Goal: Information Seeking & Learning: Learn about a topic

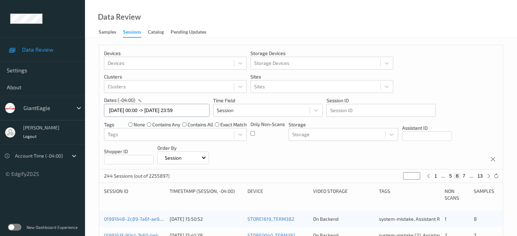
click at [131, 110] on input "[DATE] 00:00 -> [DATE] 23:59" at bounding box center [156, 110] width 105 height 13
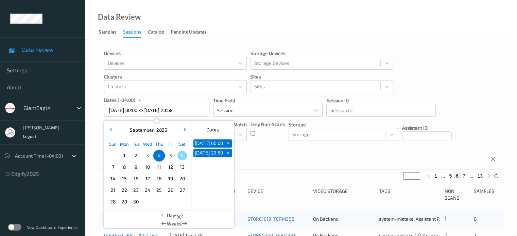
click at [171, 156] on span "5" at bounding box center [171, 156] width 10 height 10
type input "[DATE] 00:00"
type input "*"
click at [171, 156] on span "5" at bounding box center [171, 156] width 10 height 10
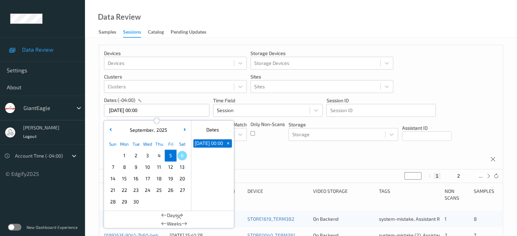
type input "[DATE] 00:00 -> [DATE] 23:59"
click at [342, 182] on div "273 Sessions (out of 2255897) * 1 2 ... 14" at bounding box center [300, 177] width 403 height 14
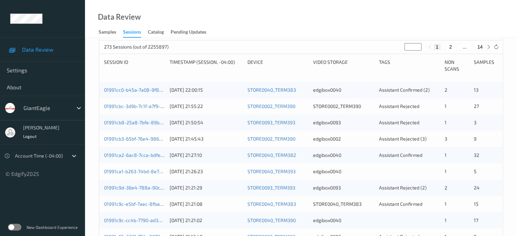
scroll to position [129, 0]
click at [488, 46] on icon at bounding box center [488, 47] width 5 height 5
type input "*"
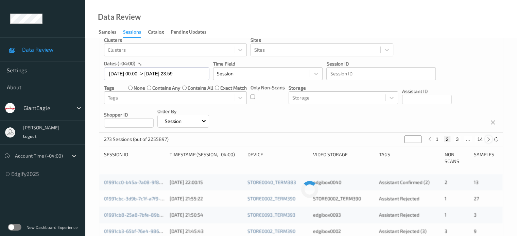
scroll to position [10, 0]
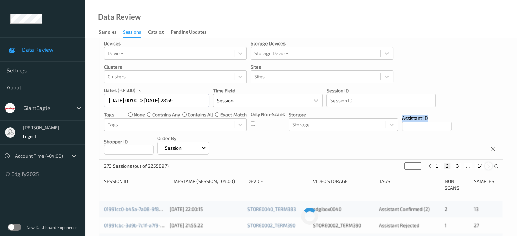
click at [488, 46] on div "Devices Devices Storage Devices Storage Devices Clusters Clusters Sites Sites d…" at bounding box center [300, 97] width 403 height 124
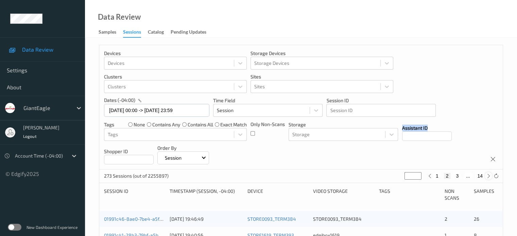
scroll to position [0, 0]
click at [486, 175] on icon at bounding box center [488, 176] width 5 height 5
type input "*"
click at [489, 176] on icon at bounding box center [488, 176] width 5 height 5
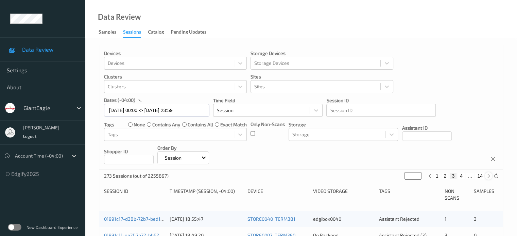
type input "*"
click at [489, 176] on icon at bounding box center [488, 176] width 5 height 5
type input "*"
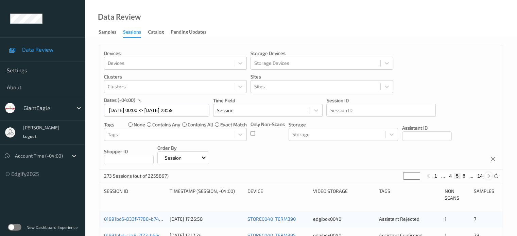
click at [489, 176] on icon at bounding box center [488, 176] width 5 height 5
type input "*"
click at [489, 176] on icon at bounding box center [488, 176] width 5 height 5
type input "*"
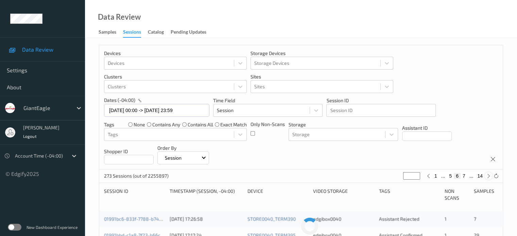
type input "*"
click at [489, 176] on icon at bounding box center [488, 176] width 5 height 5
type input "*"
click at [489, 176] on icon at bounding box center [488, 176] width 5 height 5
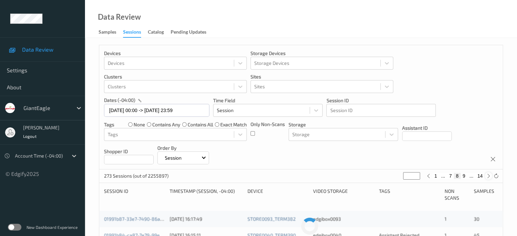
type input "*"
click at [489, 176] on icon at bounding box center [488, 176] width 5 height 5
type input "**"
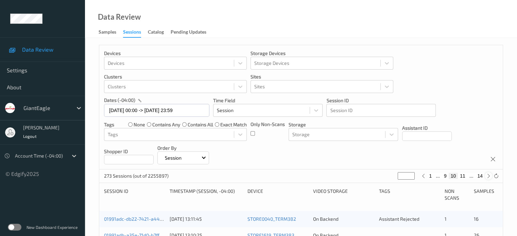
click at [489, 176] on icon at bounding box center [488, 176] width 5 height 5
type input "**"
click at [489, 176] on icon at bounding box center [488, 176] width 5 height 5
type input "**"
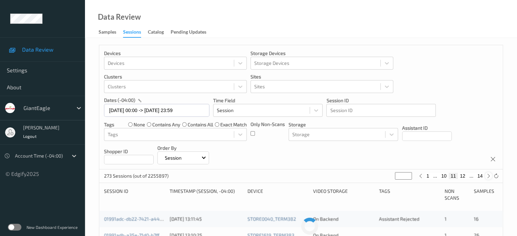
type input "**"
click at [487, 178] on icon at bounding box center [488, 176] width 5 height 5
type input "**"
click at [487, 178] on icon at bounding box center [488, 176] width 5 height 5
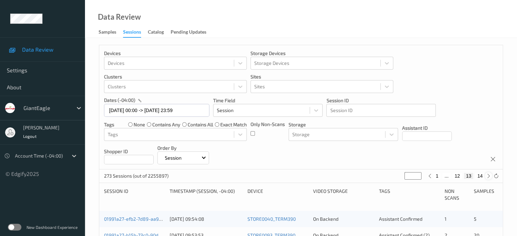
type input "**"
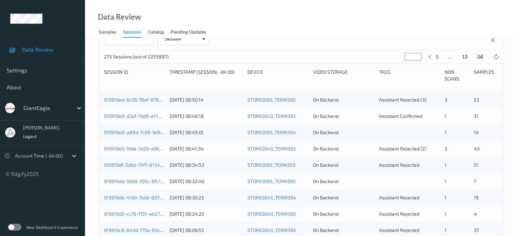
scroll to position [101, 0]
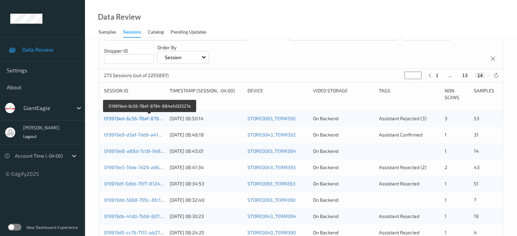
click at [132, 120] on link "019919ed-6c56-78af-8794-884efd32527a" at bounding box center [150, 119] width 92 height 6
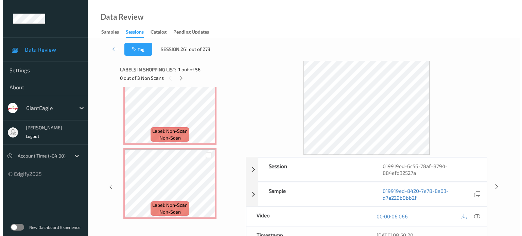
scroll to position [3739, 0]
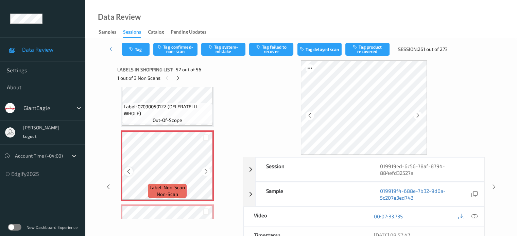
click at [132, 172] on div at bounding box center [128, 171] width 8 height 8
click at [474, 217] on icon at bounding box center [474, 216] width 6 height 6
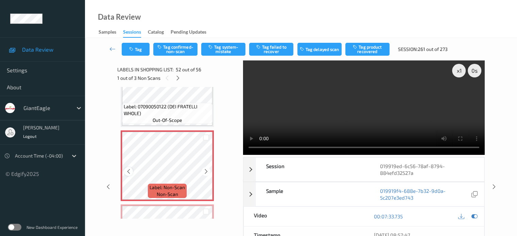
click at [130, 171] on icon at bounding box center [129, 172] width 6 height 6
click at [226, 50] on button "Tag system-mistake" at bounding box center [223, 49] width 44 height 13
click at [136, 47] on button "Tag" at bounding box center [136, 49] width 28 height 13
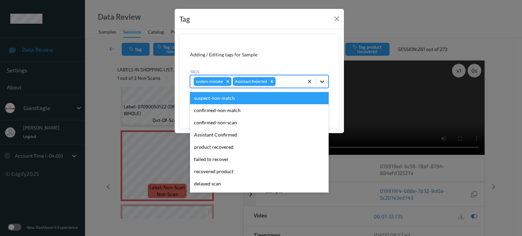
click at [321, 84] on icon at bounding box center [322, 81] width 7 height 7
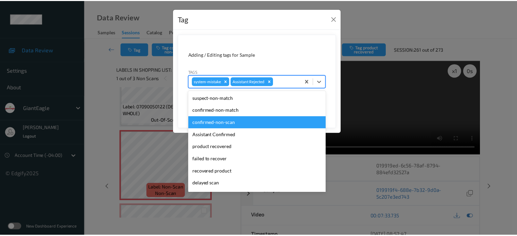
scroll to position [56, 0]
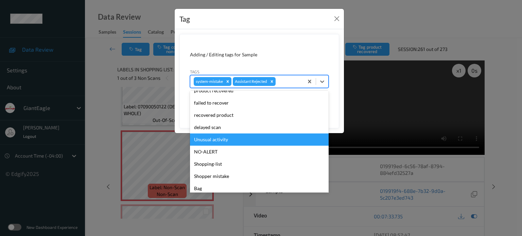
click at [212, 138] on div "Unusual activity" at bounding box center [259, 140] width 139 height 12
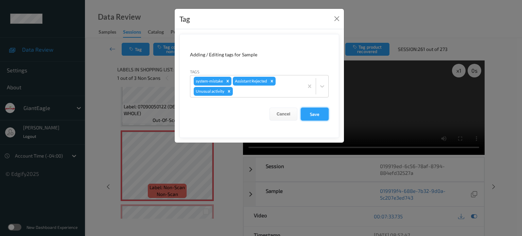
click at [317, 114] on button "Save" at bounding box center [315, 114] width 28 height 13
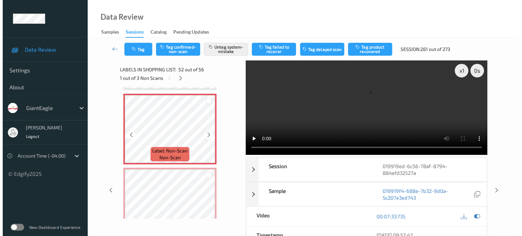
scroll to position [3795, 0]
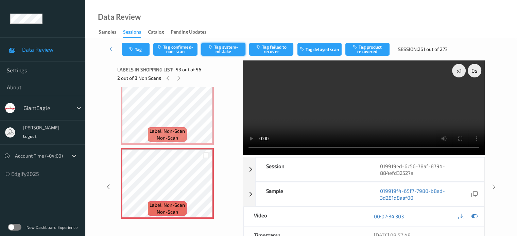
click at [223, 49] on button "Tag system-mistake" at bounding box center [223, 49] width 44 height 13
click at [138, 50] on button "Tag" at bounding box center [136, 49] width 28 height 13
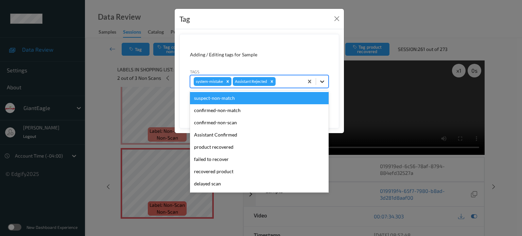
click at [322, 82] on icon at bounding box center [322, 82] width 4 height 2
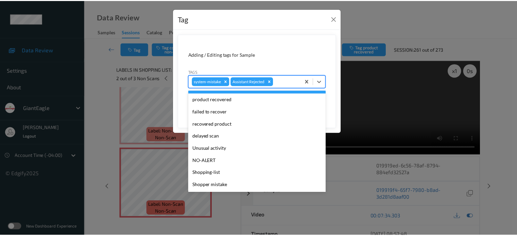
scroll to position [56, 0]
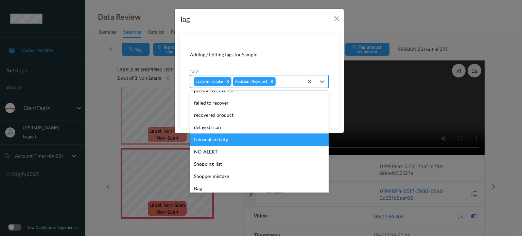
click at [205, 138] on div "Unusual activity" at bounding box center [259, 140] width 139 height 12
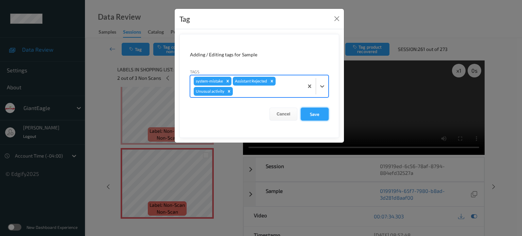
click at [320, 114] on button "Save" at bounding box center [315, 114] width 28 height 13
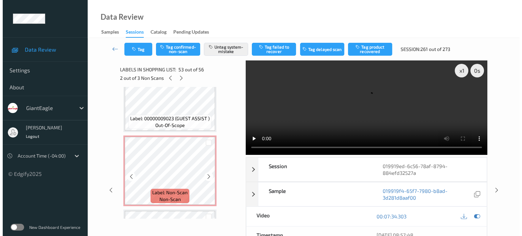
scroll to position [3956, 0]
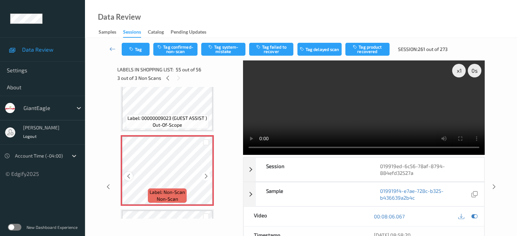
click at [128, 177] on icon at bounding box center [129, 176] width 6 height 6
click at [206, 175] on icon at bounding box center [206, 176] width 6 height 6
click at [222, 50] on button "Tag system-mistake" at bounding box center [223, 49] width 44 height 13
click at [138, 51] on button "Tag" at bounding box center [136, 49] width 28 height 13
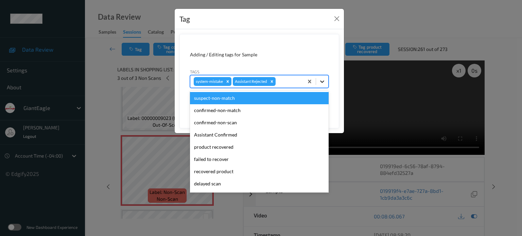
click at [319, 83] on icon at bounding box center [322, 81] width 7 height 7
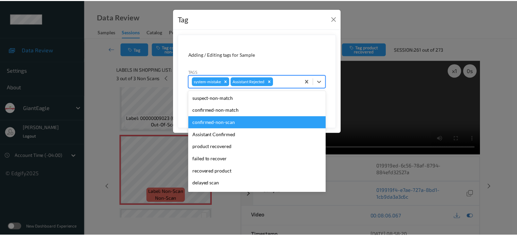
scroll to position [60, 0]
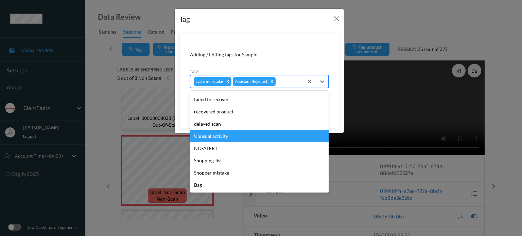
click at [213, 139] on div "Unusual activity" at bounding box center [259, 136] width 139 height 12
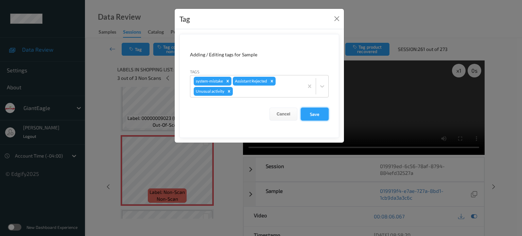
click at [317, 114] on button "Save" at bounding box center [315, 114] width 28 height 13
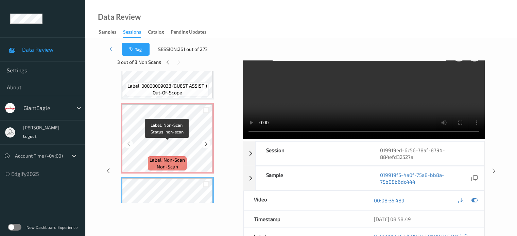
scroll to position [3965, 0]
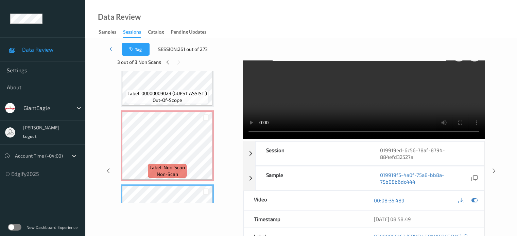
click at [109, 51] on icon at bounding box center [112, 49] width 6 height 7
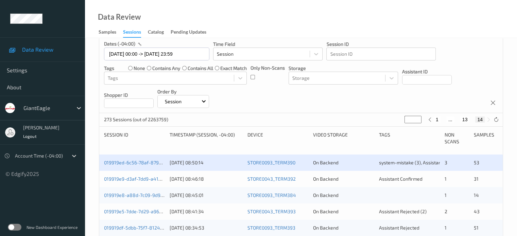
scroll to position [113, 0]
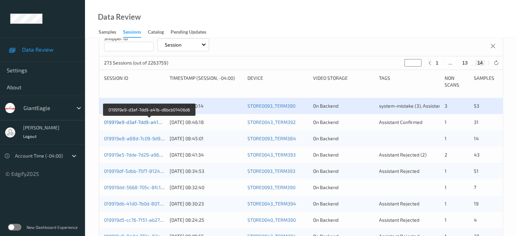
click at [132, 122] on link "019919e9-d3af-7dd9-a41b-d6bcb01406d6" at bounding box center [149, 122] width 91 height 6
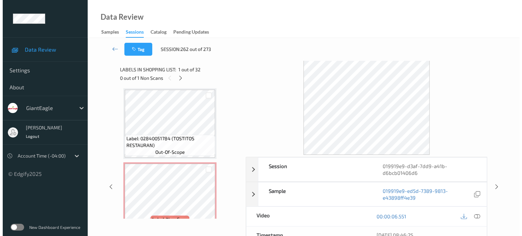
scroll to position [1756, 0]
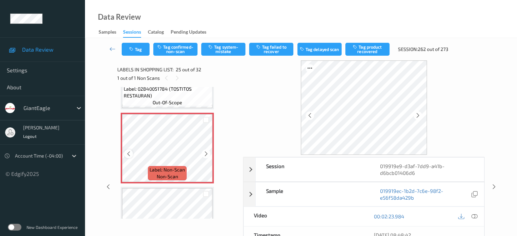
click at [131, 155] on icon at bounding box center [129, 154] width 6 height 6
click at [476, 218] on icon at bounding box center [474, 216] width 6 height 6
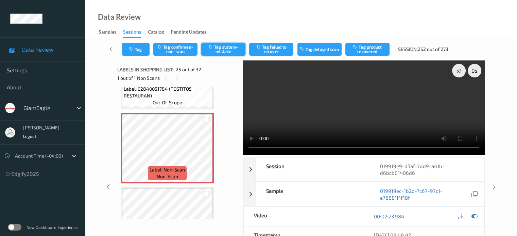
click at [224, 49] on button "Tag system-mistake" at bounding box center [223, 49] width 44 height 13
click at [141, 48] on button "Tag" at bounding box center [136, 49] width 28 height 13
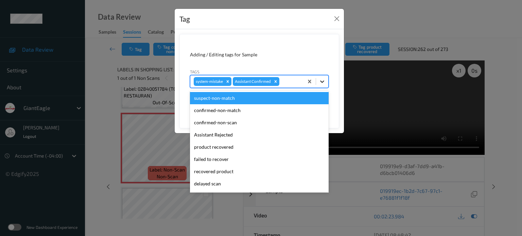
click at [321, 82] on icon at bounding box center [322, 81] width 7 height 7
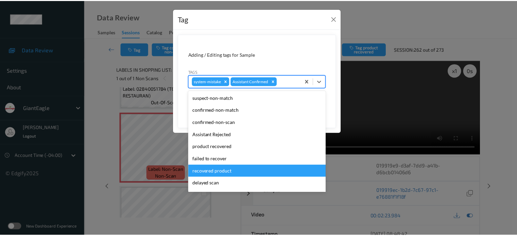
scroll to position [60, 0]
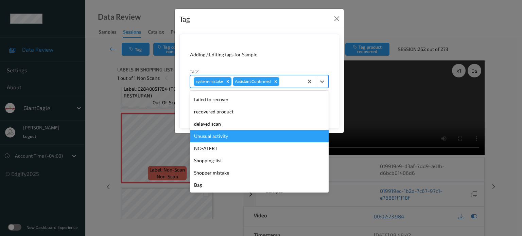
click at [218, 137] on div "Unusual activity" at bounding box center [259, 136] width 139 height 12
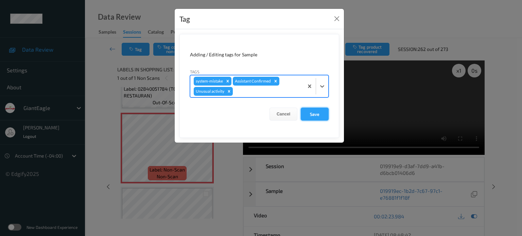
click at [321, 112] on button "Save" at bounding box center [315, 114] width 28 height 13
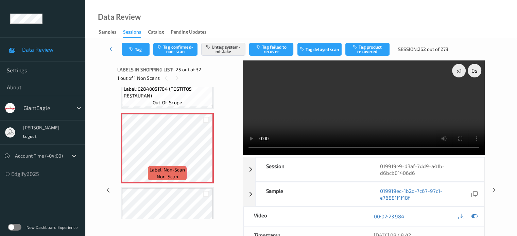
click at [109, 49] on icon at bounding box center [112, 49] width 6 height 7
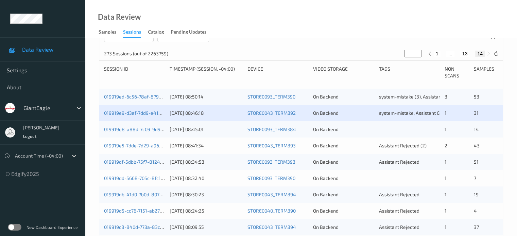
scroll to position [101, 0]
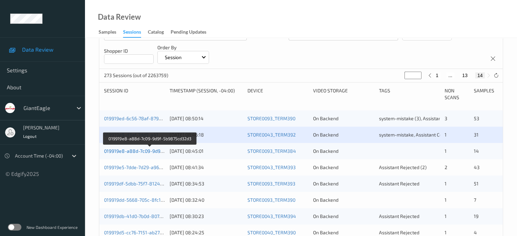
click at [144, 150] on link "019919e8-a88d-7c09-9d9f-5b9875cd32d3" at bounding box center [150, 151] width 92 height 6
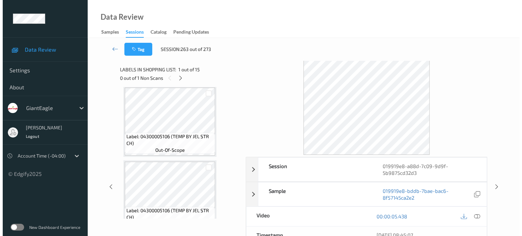
scroll to position [340, 0]
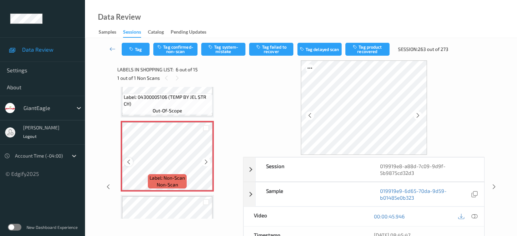
click at [132, 162] on div at bounding box center [128, 162] width 8 height 8
click at [473, 214] on icon at bounding box center [474, 216] width 6 height 6
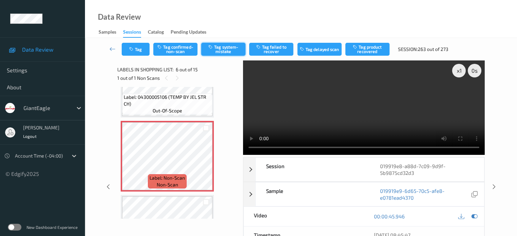
click at [224, 49] on button "Tag system-mistake" at bounding box center [223, 49] width 44 height 13
click at [135, 50] on icon "button" at bounding box center [132, 49] width 6 height 5
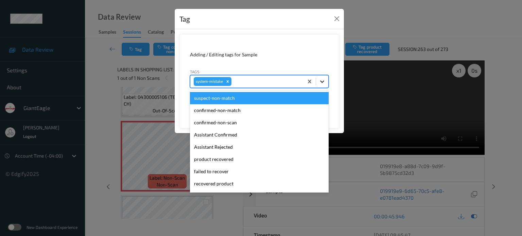
click at [324, 83] on icon at bounding box center [322, 81] width 7 height 7
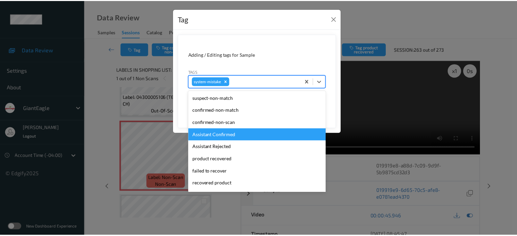
scroll to position [72, 0]
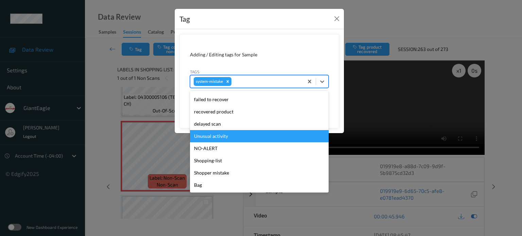
click at [203, 140] on div "Unusual activity" at bounding box center [259, 136] width 139 height 12
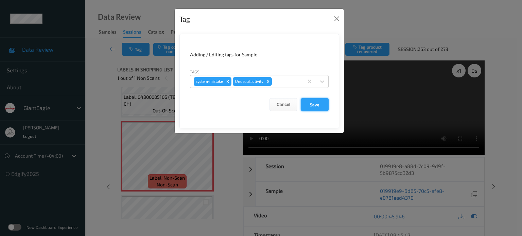
click at [315, 106] on button "Save" at bounding box center [315, 104] width 28 height 13
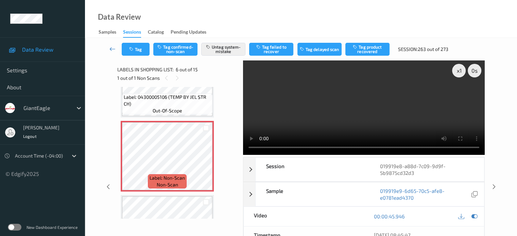
click at [115, 50] on icon at bounding box center [112, 49] width 6 height 7
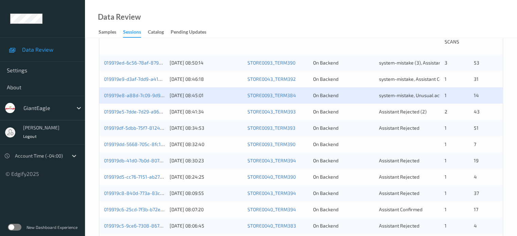
scroll to position [170, 0]
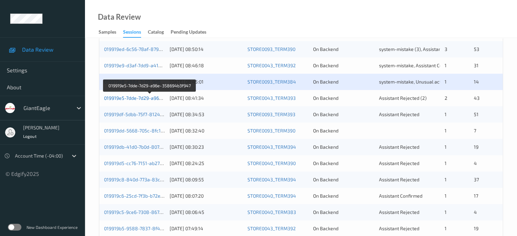
click at [132, 98] on link "019919e5-7dde-7d29-a96e-358694b3f947" at bounding box center [150, 98] width 92 height 6
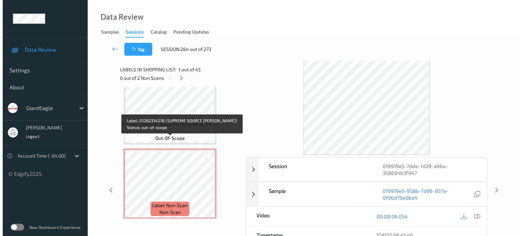
scroll to position [2860, 0]
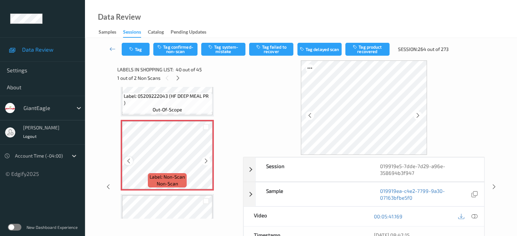
click at [132, 161] on div at bounding box center [128, 161] width 8 height 8
click at [472, 216] on icon at bounding box center [474, 216] width 6 height 6
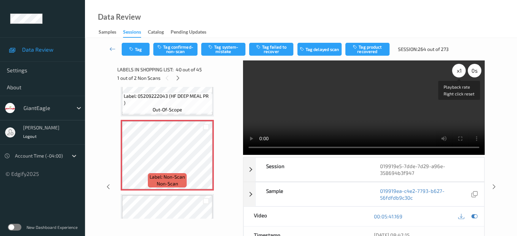
click at [456, 70] on div "x 1" at bounding box center [459, 71] width 14 height 14
click at [217, 51] on button "Tag system-mistake" at bounding box center [223, 49] width 44 height 13
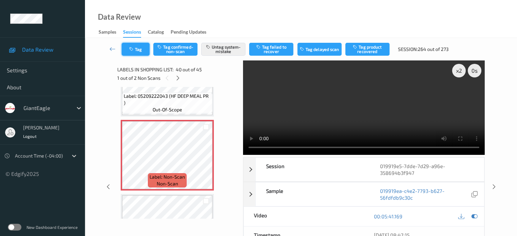
click at [136, 49] on button "Tag" at bounding box center [136, 49] width 28 height 13
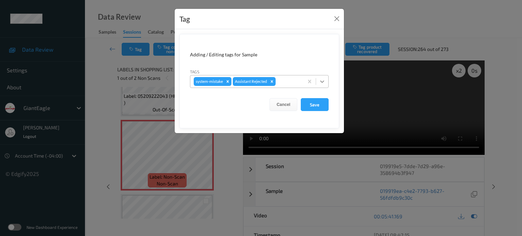
click at [324, 85] on div at bounding box center [322, 81] width 12 height 12
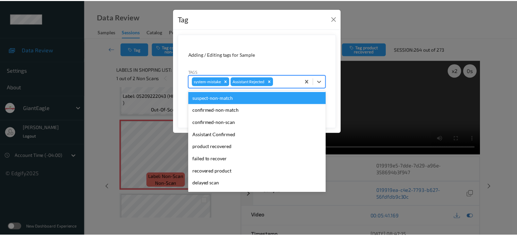
scroll to position [60, 0]
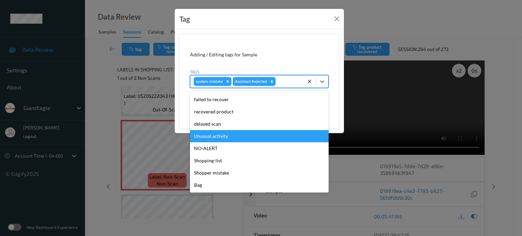
click at [208, 137] on div "Unusual activity" at bounding box center [259, 136] width 139 height 12
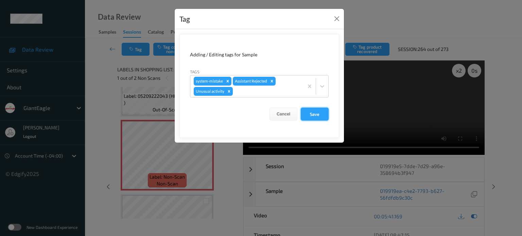
click at [312, 113] on button "Save" at bounding box center [315, 114] width 28 height 13
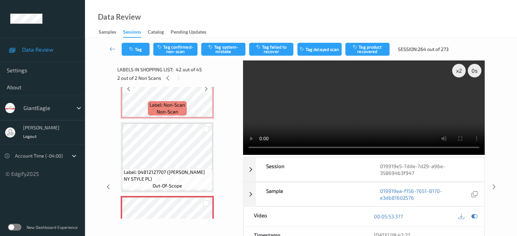
scroll to position [2946, 0]
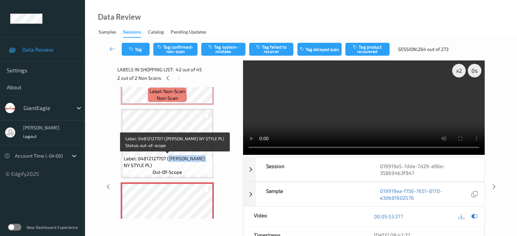
drag, startPoint x: 169, startPoint y: 160, endPoint x: 196, endPoint y: 156, distance: 27.5
click at [204, 156] on span "Label: 04812127707 ([PERSON_NAME] NY STYLE PL)" at bounding box center [167, 162] width 87 height 14
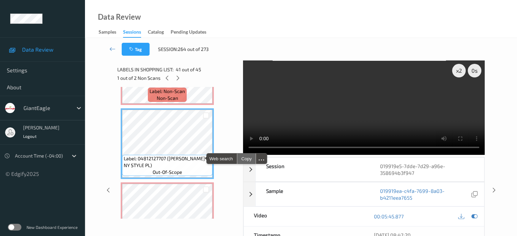
click at [246, 161] on div "Copy" at bounding box center [246, 159] width 18 height 10
click at [248, 158] on div "Copied" at bounding box center [248, 159] width 22 height 10
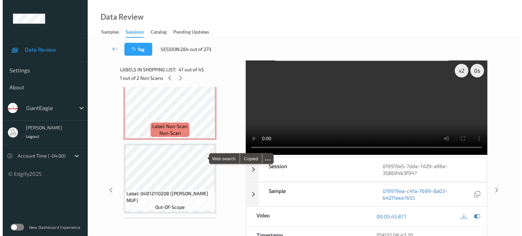
scroll to position [3022, 0]
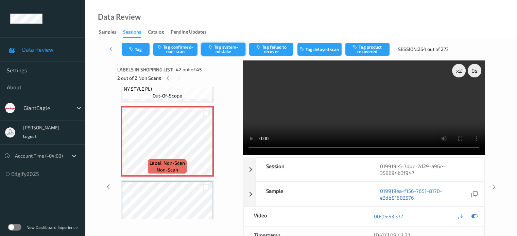
click at [227, 51] on button "Tag system-mistake" at bounding box center [223, 49] width 44 height 13
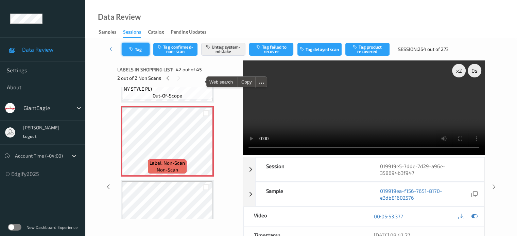
click at [138, 50] on button "Tag" at bounding box center [136, 49] width 28 height 13
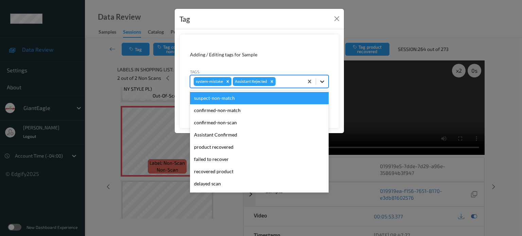
click at [322, 81] on icon at bounding box center [322, 81] width 7 height 7
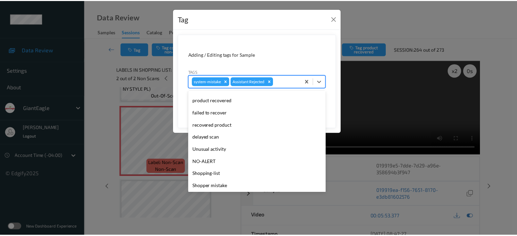
scroll to position [56, 0]
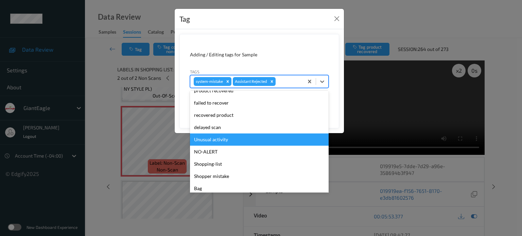
click at [215, 139] on div "Unusual activity" at bounding box center [259, 140] width 139 height 12
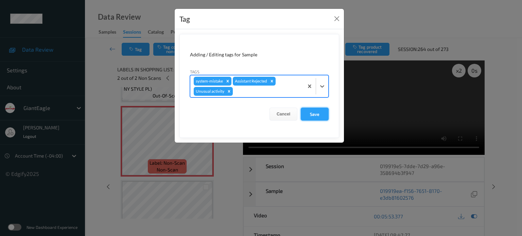
click at [316, 113] on button "Save" at bounding box center [315, 114] width 28 height 13
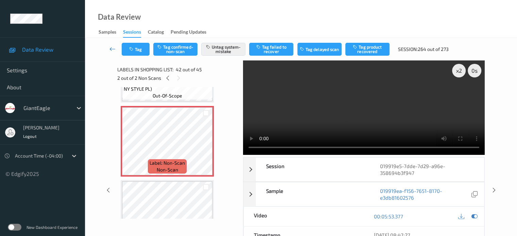
click at [114, 50] on icon at bounding box center [112, 49] width 6 height 7
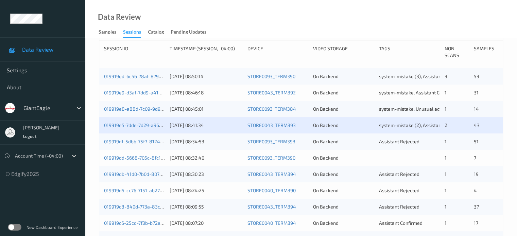
scroll to position [143, 0]
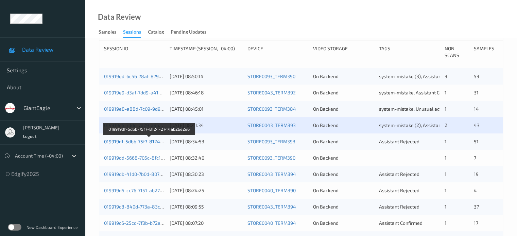
click at [132, 142] on link "019919df-5dbb-75f7-8124-2744ab26e2e6" at bounding box center [149, 142] width 91 height 6
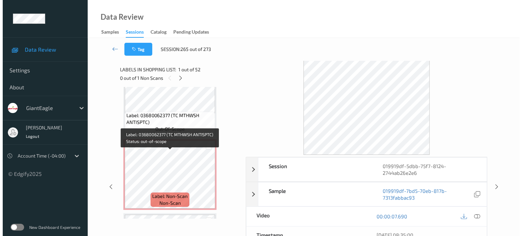
scroll to position [3229, 0]
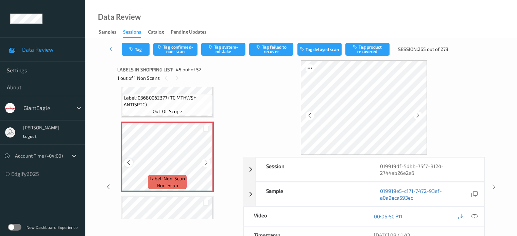
click at [129, 167] on div at bounding box center [128, 162] width 8 height 8
click at [129, 162] on icon at bounding box center [129, 163] width 6 height 6
click at [476, 217] on icon at bounding box center [474, 216] width 6 height 6
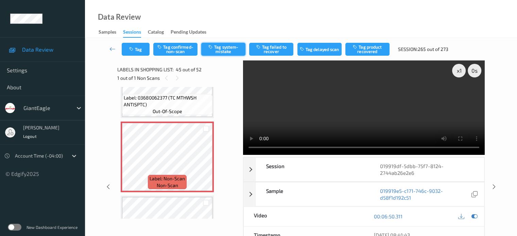
click at [225, 45] on button "Tag system-mistake" at bounding box center [223, 49] width 44 height 13
click at [136, 48] on button "Tag" at bounding box center [136, 49] width 28 height 13
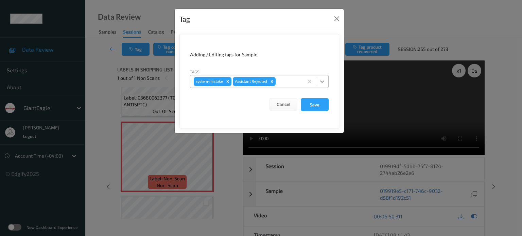
click at [325, 82] on icon at bounding box center [322, 81] width 7 height 7
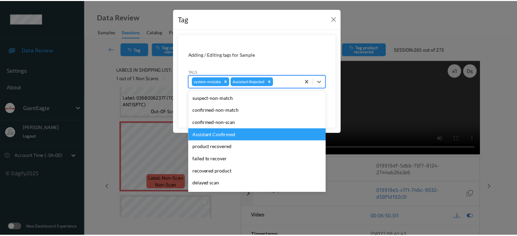
scroll to position [60, 0]
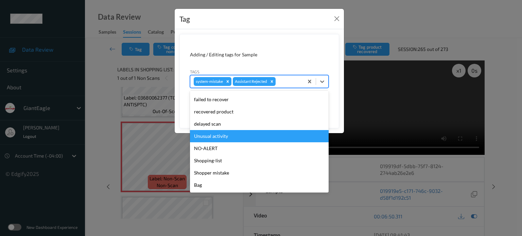
click at [209, 134] on div "Unusual activity" at bounding box center [259, 136] width 139 height 12
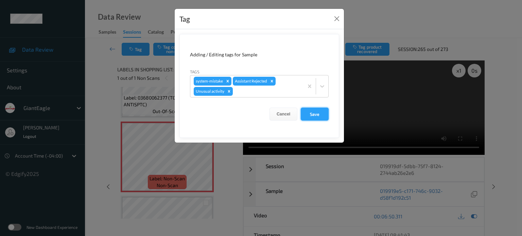
click at [314, 114] on button "Save" at bounding box center [315, 114] width 28 height 13
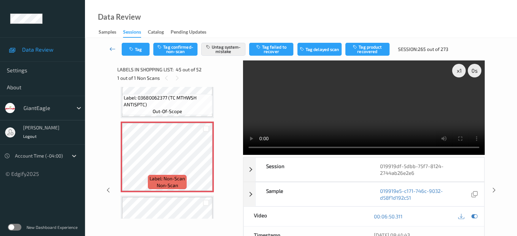
click at [110, 46] on icon at bounding box center [112, 49] width 6 height 7
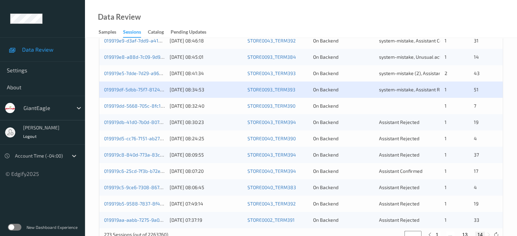
scroll to position [214, 0]
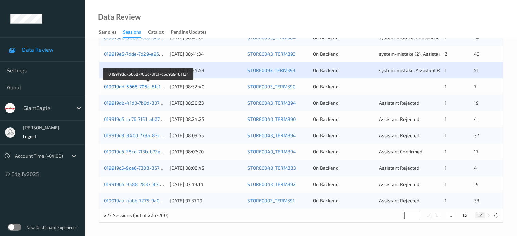
click at [139, 88] on link "019919dd-5668-705c-8fc1-c5d96946113f" at bounding box center [148, 87] width 89 height 6
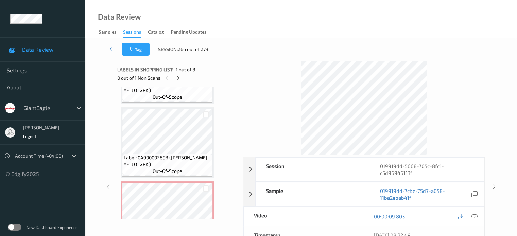
scroll to position [464, 0]
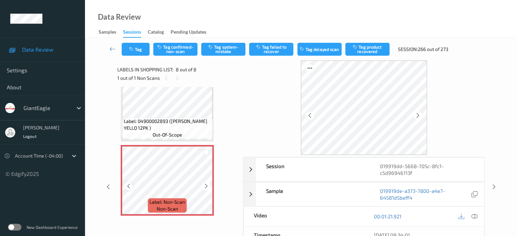
click at [131, 187] on icon at bounding box center [129, 186] width 6 height 6
click at [474, 215] on icon at bounding box center [474, 216] width 6 height 6
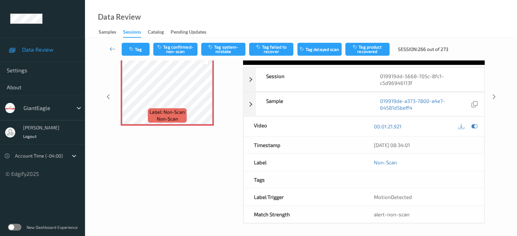
scroll to position [0, 0]
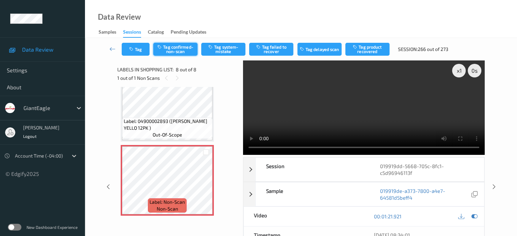
click at [178, 47] on button "Tag confirmed-non-scan" at bounding box center [175, 49] width 44 height 13
click at [133, 45] on button "Tag" at bounding box center [136, 49] width 28 height 13
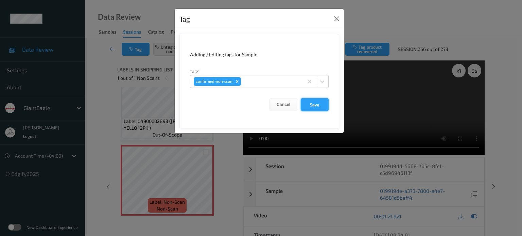
click at [318, 106] on button "Save" at bounding box center [315, 104] width 28 height 13
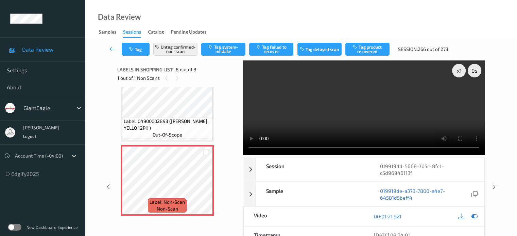
click at [112, 48] on icon at bounding box center [112, 49] width 6 height 7
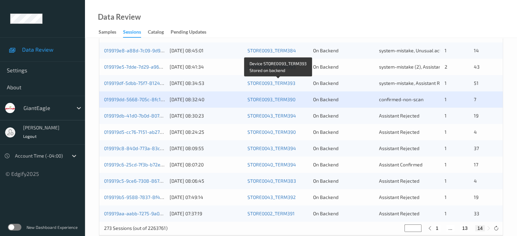
scroll to position [214, 0]
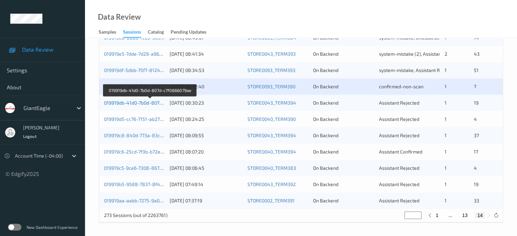
click at [148, 101] on link "019919db-41d0-7b0d-807d-c7f0866079ae" at bounding box center [149, 103] width 91 height 6
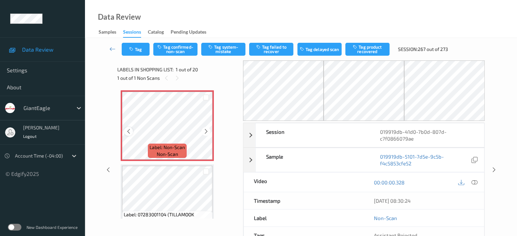
click at [130, 132] on icon at bounding box center [129, 131] width 6 height 6
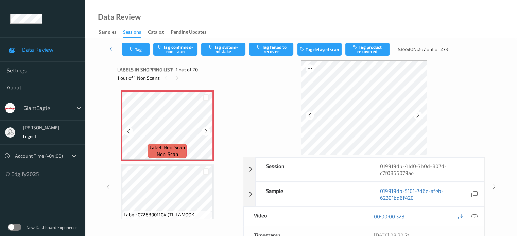
click at [130, 132] on icon at bounding box center [129, 131] width 6 height 6
click at [475, 217] on icon at bounding box center [474, 216] width 6 height 6
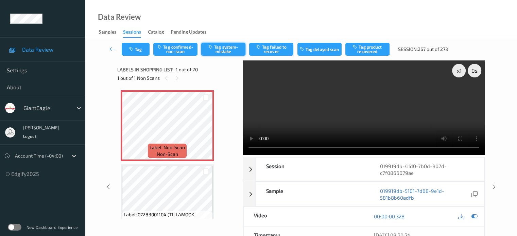
click at [223, 47] on button "Tag system-mistake" at bounding box center [223, 49] width 44 height 13
click at [137, 50] on button "Tag" at bounding box center [136, 49] width 28 height 13
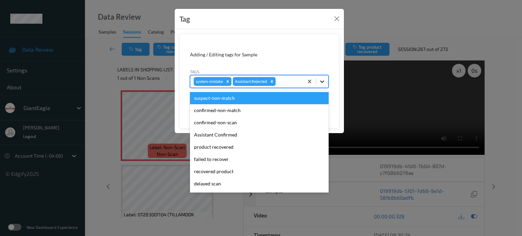
click at [322, 83] on icon at bounding box center [322, 81] width 7 height 7
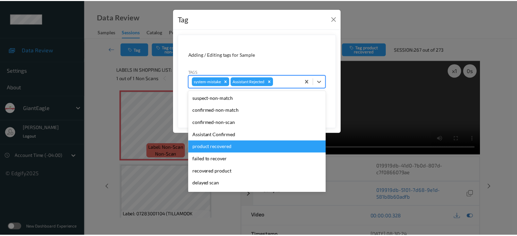
scroll to position [60, 0]
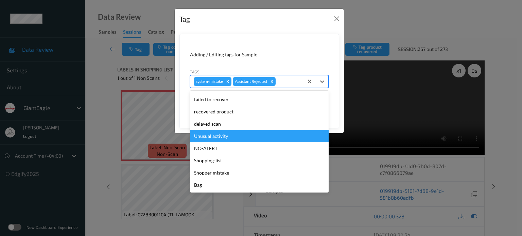
click at [203, 134] on div "Unusual activity" at bounding box center [259, 136] width 139 height 12
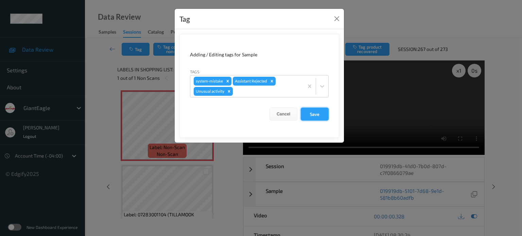
click at [316, 115] on button "Save" at bounding box center [315, 114] width 28 height 13
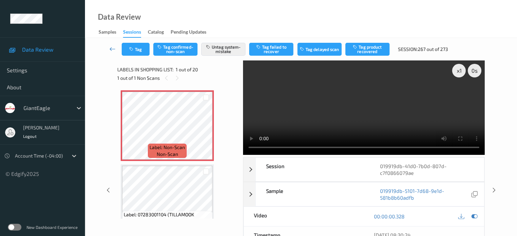
click at [112, 49] on icon at bounding box center [112, 49] width 6 height 7
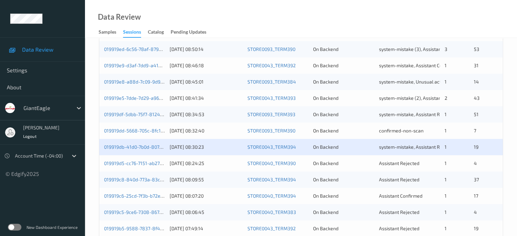
scroll to position [214, 0]
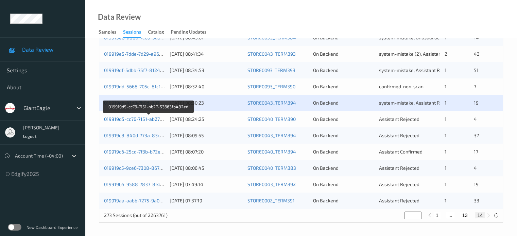
click at [147, 120] on link "019919d5-cc76-7151-ab27-53663fb482ed" at bounding box center [149, 119] width 90 height 6
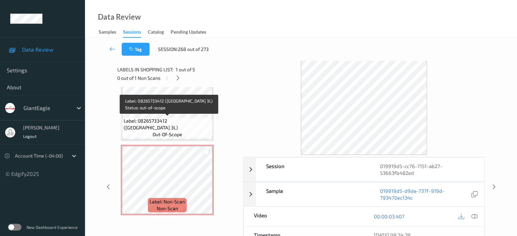
scroll to position [56, 0]
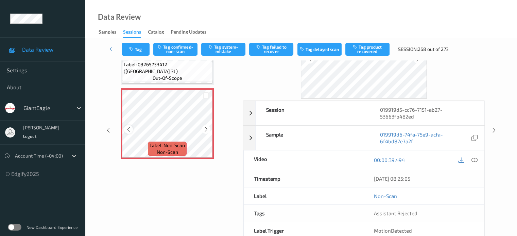
click at [130, 133] on div at bounding box center [128, 129] width 8 height 8
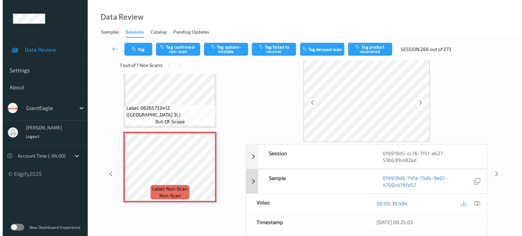
scroll to position [0, 0]
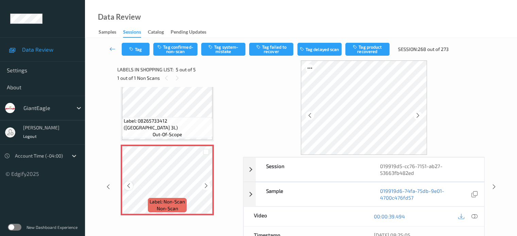
click at [125, 188] on div at bounding box center [128, 185] width 8 height 8
click at [472, 215] on icon at bounding box center [474, 216] width 6 height 6
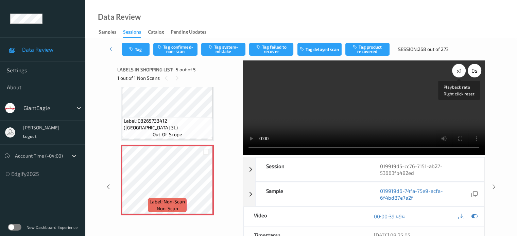
click at [456, 70] on div "x 1" at bounding box center [459, 71] width 14 height 14
click at [227, 45] on button "Tag system-mistake" at bounding box center [223, 49] width 44 height 13
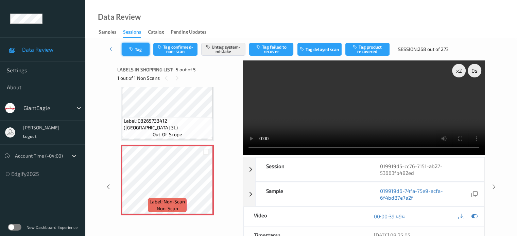
click at [135, 47] on icon "button" at bounding box center [132, 49] width 6 height 5
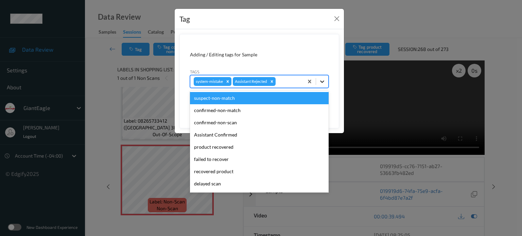
click at [319, 82] on icon at bounding box center [322, 81] width 7 height 7
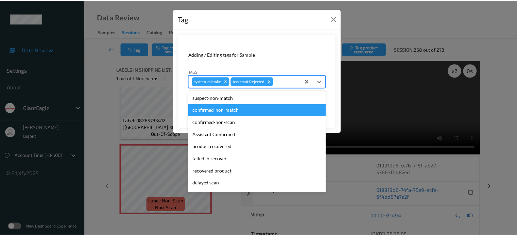
scroll to position [56, 0]
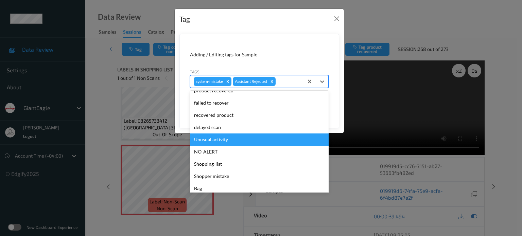
click at [205, 140] on div "Unusual activity" at bounding box center [259, 140] width 139 height 12
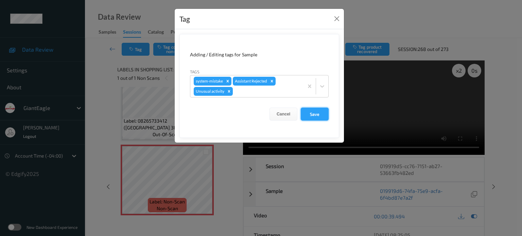
click at [315, 115] on button "Save" at bounding box center [315, 114] width 28 height 13
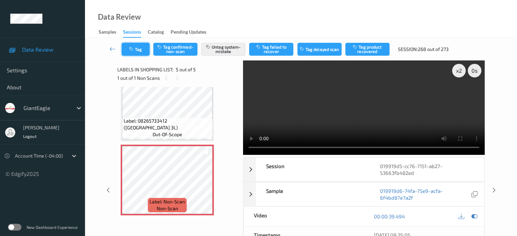
click at [141, 48] on button "Tag" at bounding box center [136, 49] width 28 height 13
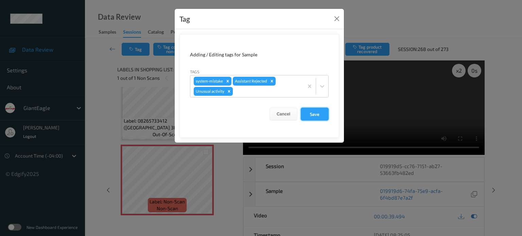
click at [313, 119] on button "Save" at bounding box center [315, 114] width 28 height 13
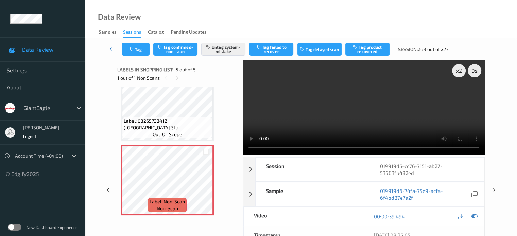
click at [110, 49] on icon at bounding box center [112, 49] width 6 height 7
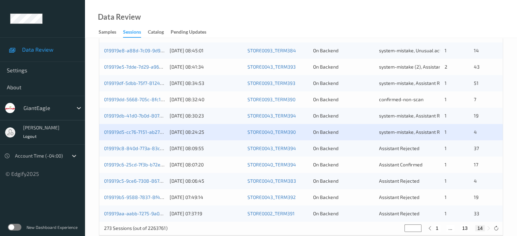
scroll to position [214, 0]
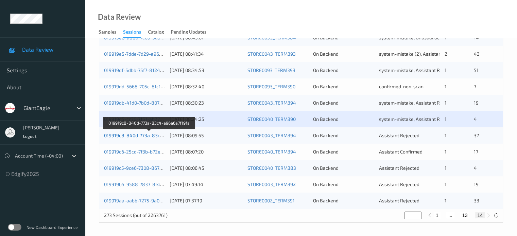
click at [150, 136] on link "019919c8-840d-773a-83c4-a96a6a7f19fa" at bounding box center [149, 136] width 91 height 6
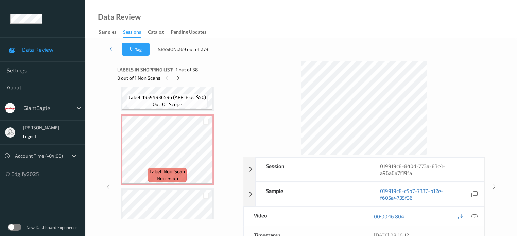
scroll to position [2662, 0]
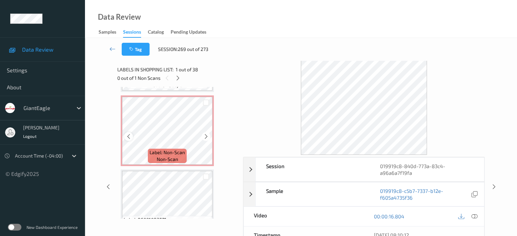
click at [131, 137] on icon at bounding box center [129, 137] width 6 height 6
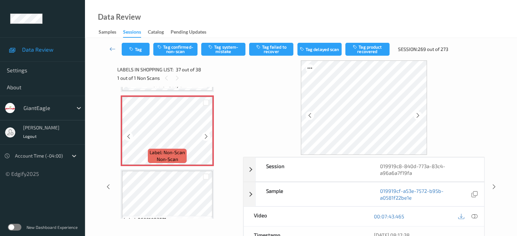
click at [131, 137] on icon at bounding box center [129, 137] width 6 height 6
click at [474, 217] on icon at bounding box center [474, 216] width 6 height 6
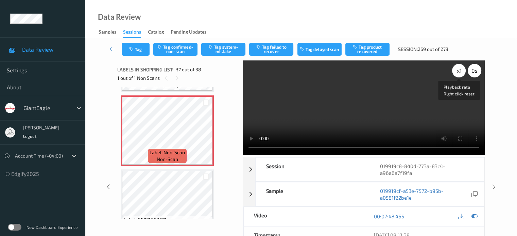
click at [456, 71] on div "x 1" at bounding box center [459, 71] width 14 height 14
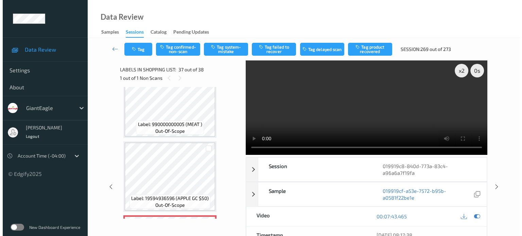
scroll to position [2542, 0]
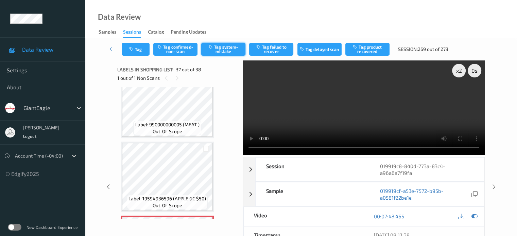
click at [227, 53] on button "Tag system-mistake" at bounding box center [223, 49] width 44 height 13
click at [138, 49] on button "Tag" at bounding box center [136, 49] width 28 height 13
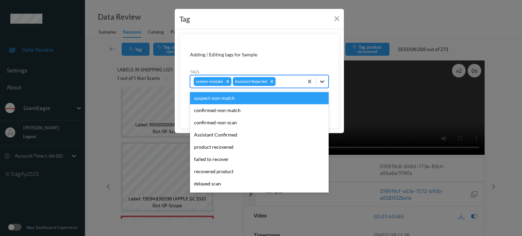
click at [324, 84] on icon at bounding box center [322, 81] width 7 height 7
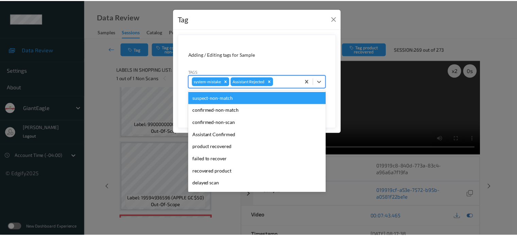
scroll to position [60, 0]
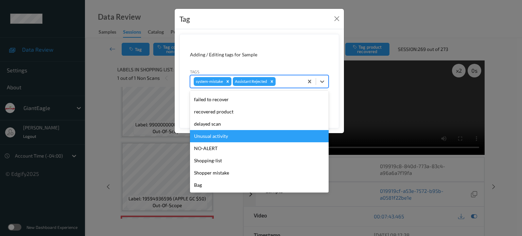
click at [211, 135] on div "Unusual activity" at bounding box center [259, 136] width 139 height 12
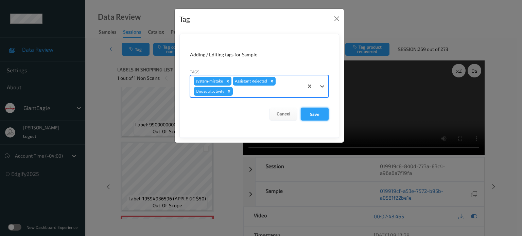
click at [318, 113] on button "Save" at bounding box center [315, 114] width 28 height 13
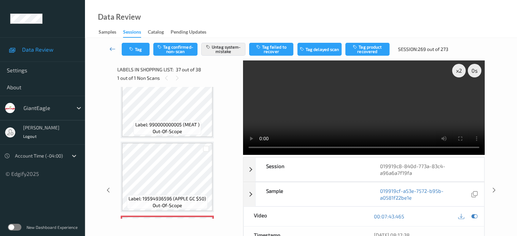
click at [113, 48] on icon at bounding box center [112, 49] width 6 height 7
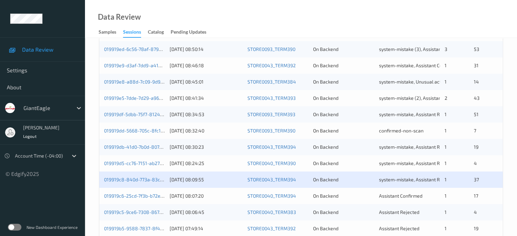
scroll to position [214, 0]
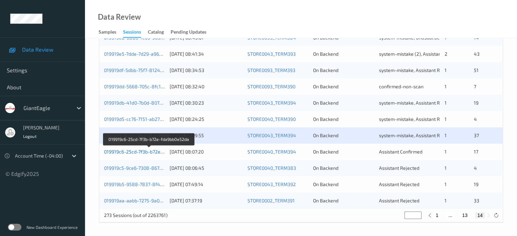
click at [133, 154] on link "019919c6-25cd-7f3b-b72e-fda9bb0e52da" at bounding box center [149, 152] width 90 height 6
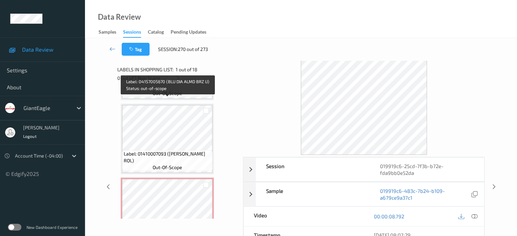
scroll to position [340, 0]
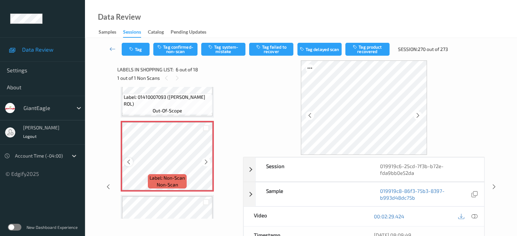
click at [129, 162] on icon at bounding box center [129, 162] width 6 height 6
click at [474, 215] on icon at bounding box center [474, 216] width 6 height 6
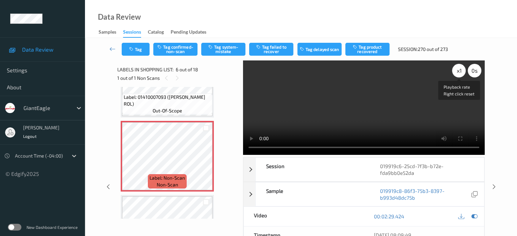
click at [461, 70] on div "x 1" at bounding box center [459, 71] width 14 height 14
click at [129, 164] on icon at bounding box center [129, 162] width 6 height 6
click at [209, 162] on div at bounding box center [206, 162] width 8 height 8
click at [129, 160] on icon at bounding box center [129, 162] width 6 height 6
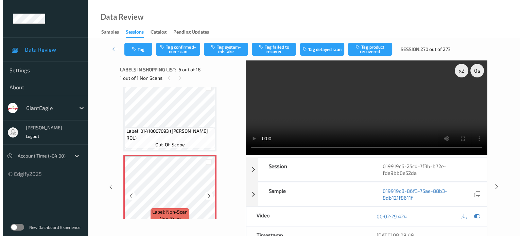
scroll to position [313, 0]
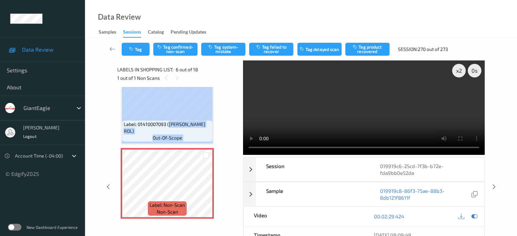
drag, startPoint x: 169, startPoint y: 124, endPoint x: 214, endPoint y: 128, distance: 46.1
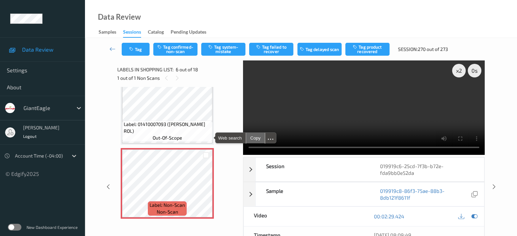
click at [254, 139] on div "Copy" at bounding box center [255, 138] width 18 height 10
click at [511, 123] on div "Tag Tag confirmed-non-scan Tag system-mistake Tag failed to recover Tag delayed…" at bounding box center [301, 183] width 432 height 290
click at [223, 51] on button "Tag system-mistake" at bounding box center [223, 49] width 44 height 13
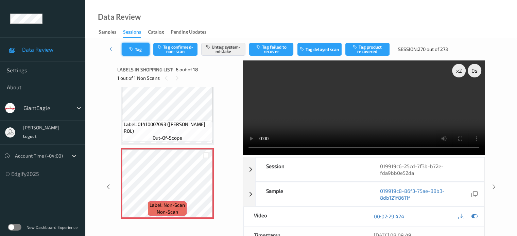
click at [139, 49] on button "Tag" at bounding box center [136, 49] width 28 height 13
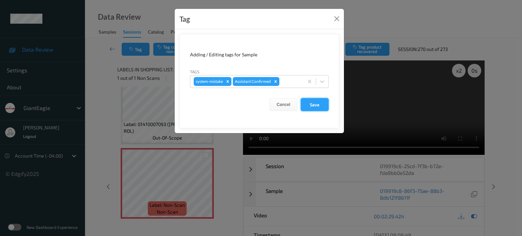
click at [310, 104] on button "Save" at bounding box center [315, 104] width 28 height 13
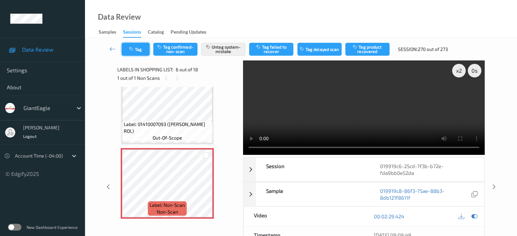
click at [141, 52] on button "Tag" at bounding box center [136, 49] width 28 height 13
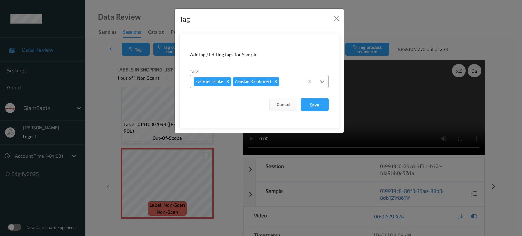
click at [324, 80] on icon at bounding box center [322, 81] width 7 height 7
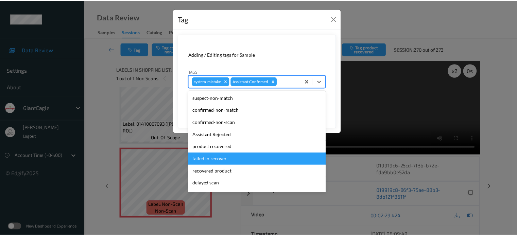
scroll to position [60, 0]
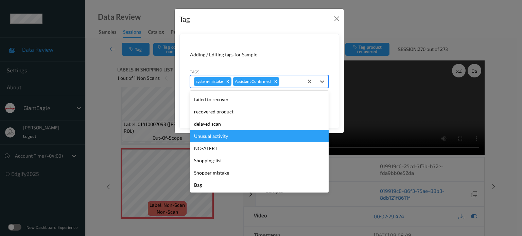
click at [207, 134] on div "Unusual activity" at bounding box center [259, 136] width 139 height 12
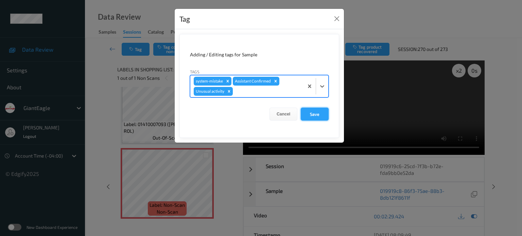
click at [315, 114] on button "Save" at bounding box center [315, 114] width 28 height 13
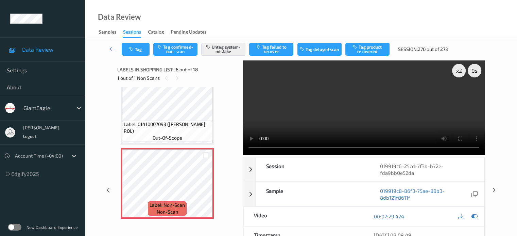
click at [112, 50] on icon at bounding box center [112, 49] width 6 height 7
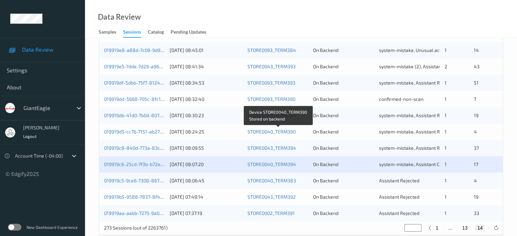
scroll to position [214, 0]
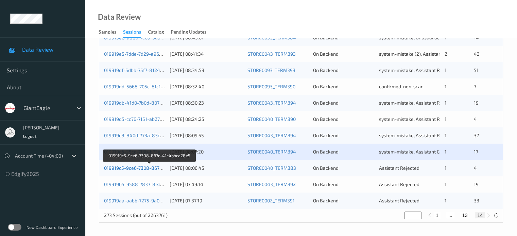
click at [141, 166] on link "019919c5-9ce6-7308-867c-41c4bbca28e5" at bounding box center [150, 168] width 92 height 6
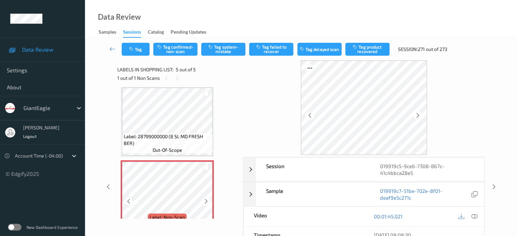
click at [126, 200] on icon at bounding box center [129, 201] width 6 height 6
click at [127, 200] on icon at bounding box center [129, 201] width 6 height 6
click at [474, 215] on icon at bounding box center [474, 216] width 6 height 6
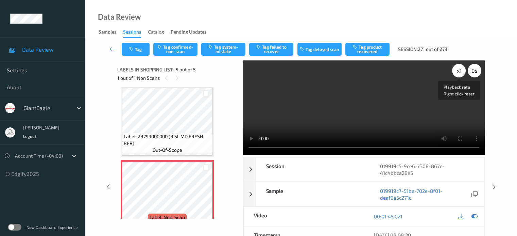
click at [459, 69] on div "x 1" at bounding box center [459, 71] width 14 height 14
click at [225, 50] on button "Tag system-mistake" at bounding box center [223, 49] width 44 height 13
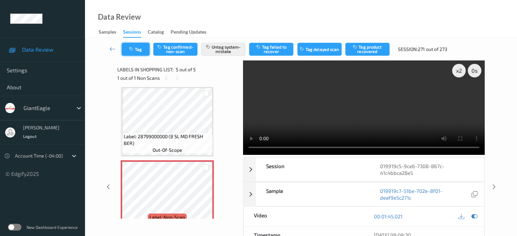
click at [132, 51] on icon "button" at bounding box center [132, 49] width 6 height 5
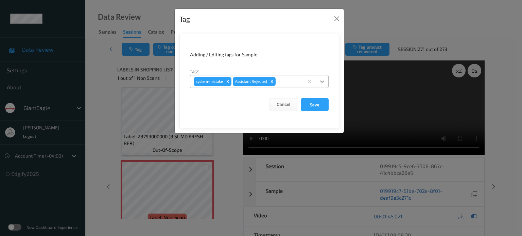
click at [326, 82] on icon at bounding box center [322, 81] width 7 height 7
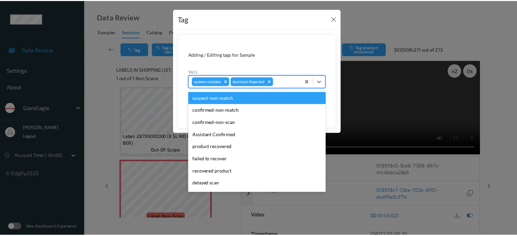
scroll to position [60, 0]
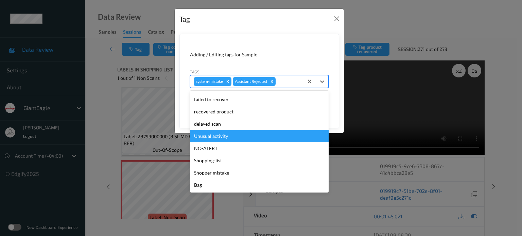
click at [219, 137] on div "Unusual activity" at bounding box center [259, 136] width 139 height 12
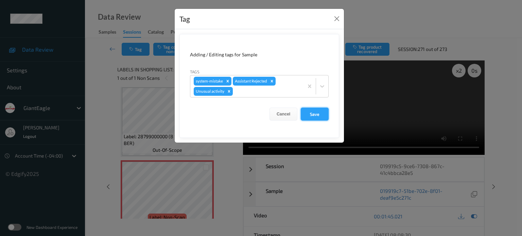
click at [311, 115] on button "Save" at bounding box center [315, 114] width 28 height 13
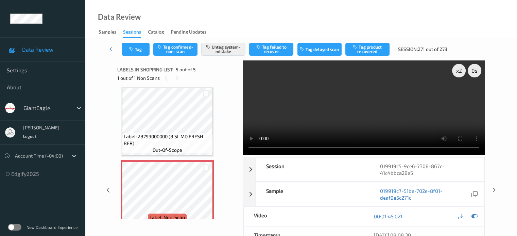
click at [115, 51] on icon at bounding box center [112, 49] width 6 height 7
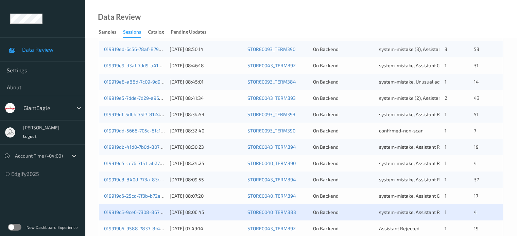
scroll to position [214, 0]
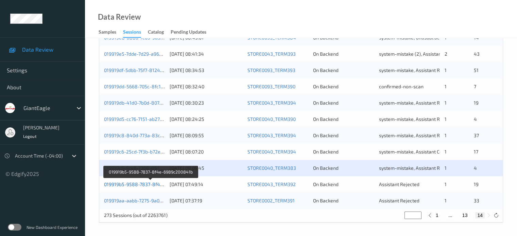
click at [137, 185] on link "019919b5-9588-7837-8f4e-6989c200841b" at bounding box center [150, 184] width 93 height 6
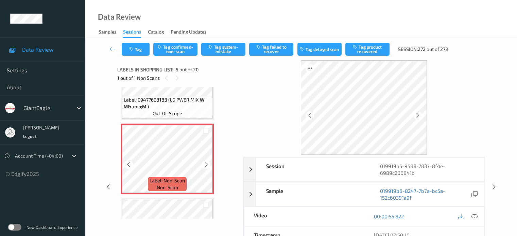
scroll to position [283, 0]
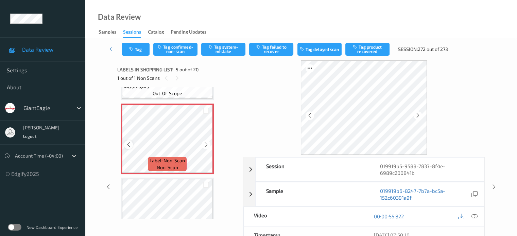
click at [130, 146] on icon at bounding box center [129, 145] width 6 height 6
click at [131, 146] on icon at bounding box center [129, 145] width 6 height 6
click at [474, 213] on icon at bounding box center [474, 216] width 6 height 6
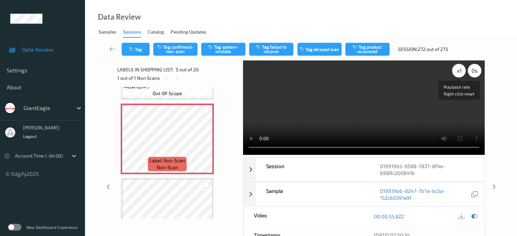
click at [458, 69] on div "x 1" at bounding box center [459, 71] width 14 height 14
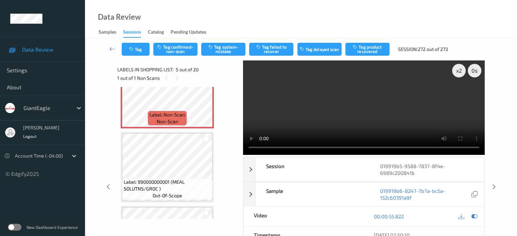
scroll to position [328, 0]
click at [171, 51] on button "Tag confirmed-non-scan" at bounding box center [175, 49] width 44 height 13
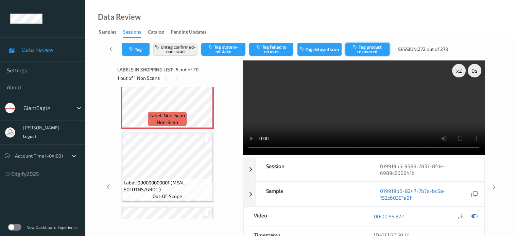
click at [377, 49] on button "Tag product recovered" at bounding box center [367, 49] width 44 height 13
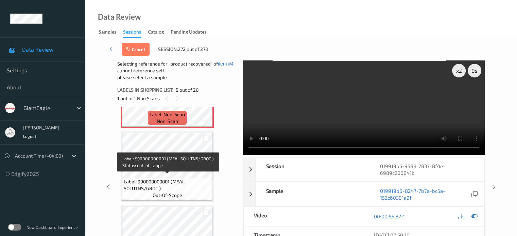
scroll to position [349, 0]
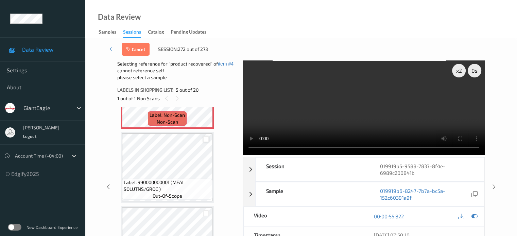
click at [206, 140] on div at bounding box center [206, 139] width 6 height 6
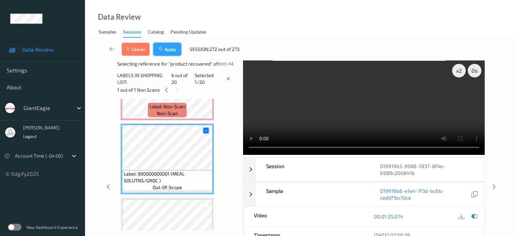
click at [172, 49] on button "Apply" at bounding box center [167, 49] width 28 height 13
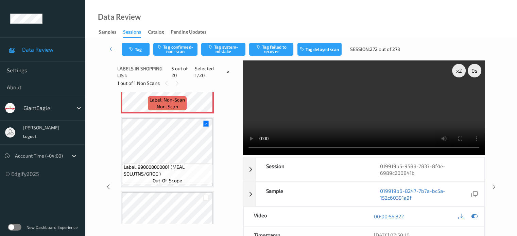
scroll to position [226, 0]
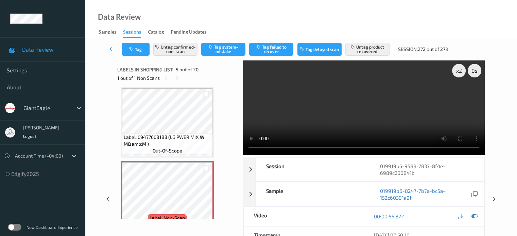
click at [112, 49] on icon at bounding box center [112, 49] width 6 height 7
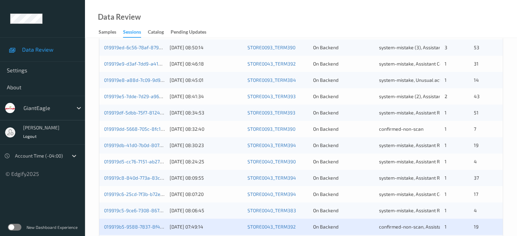
scroll to position [214, 0]
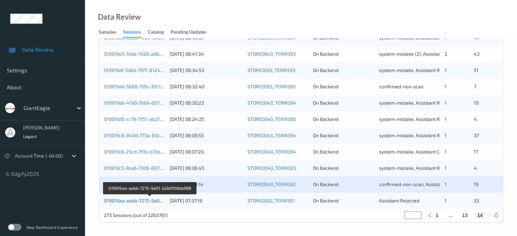
click at [126, 202] on link "019919aa-aabb-7275-9a01-b2b0f08bb998" at bounding box center [150, 201] width 92 height 6
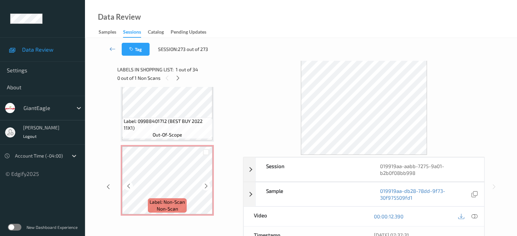
scroll to position [56, 0]
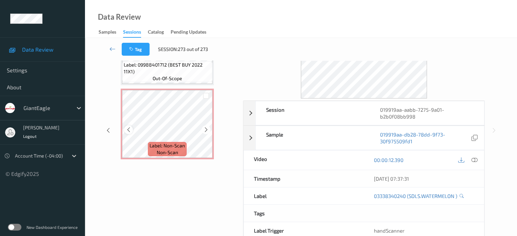
click at [127, 130] on icon at bounding box center [129, 130] width 6 height 6
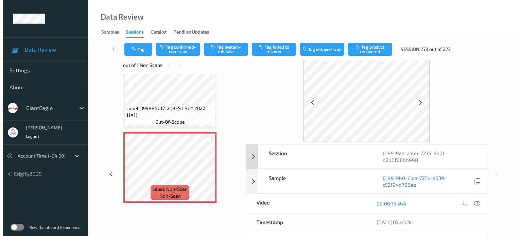
scroll to position [0, 0]
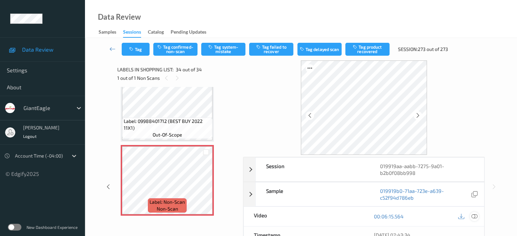
click at [475, 214] on icon at bounding box center [474, 216] width 6 height 6
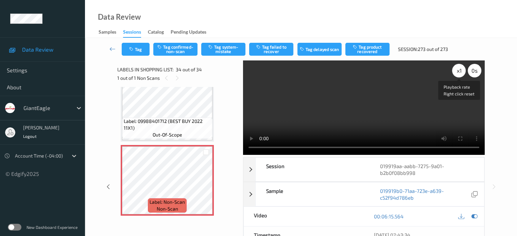
click at [456, 74] on div "x 1" at bounding box center [459, 71] width 14 height 14
click at [225, 51] on button "Tag system-mistake" at bounding box center [223, 49] width 44 height 13
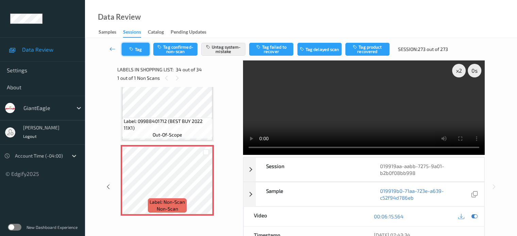
click at [137, 52] on button "Tag" at bounding box center [136, 49] width 28 height 13
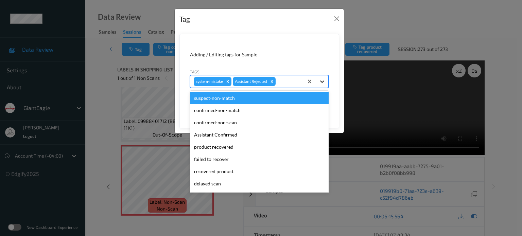
click at [323, 81] on icon at bounding box center [322, 81] width 7 height 7
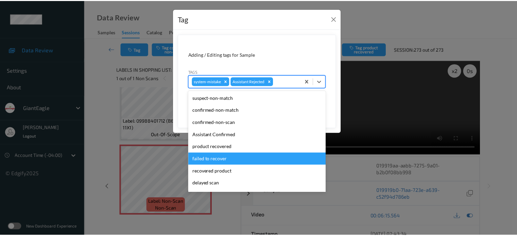
scroll to position [56, 0]
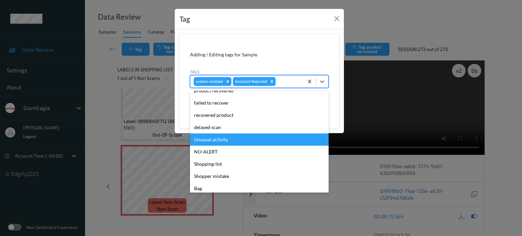
click at [208, 140] on div "Unusual activity" at bounding box center [259, 140] width 139 height 12
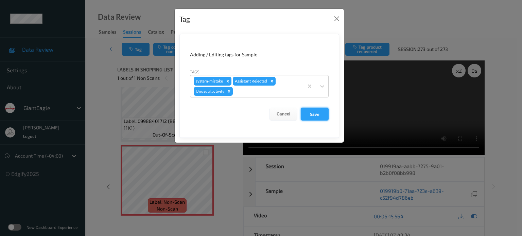
click at [311, 115] on button "Save" at bounding box center [315, 114] width 28 height 13
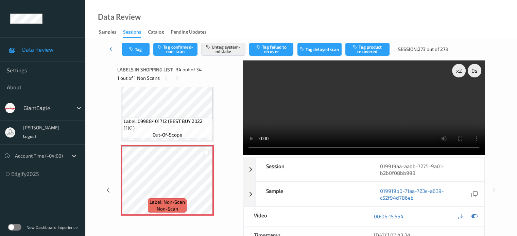
click at [114, 49] on icon at bounding box center [112, 49] width 6 height 7
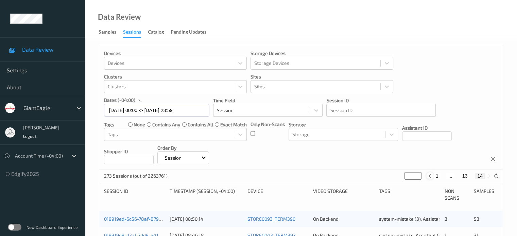
click at [430, 176] on icon at bounding box center [429, 176] width 5 height 5
type input "**"
click at [430, 176] on icon at bounding box center [429, 176] width 5 height 5
type input "**"
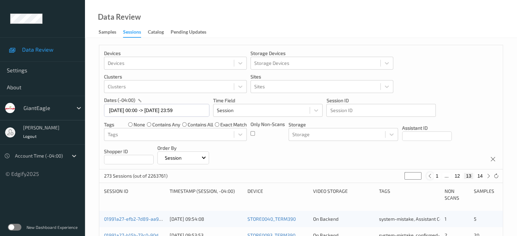
type input "**"
click at [430, 176] on icon at bounding box center [428, 176] width 5 height 5
type input "**"
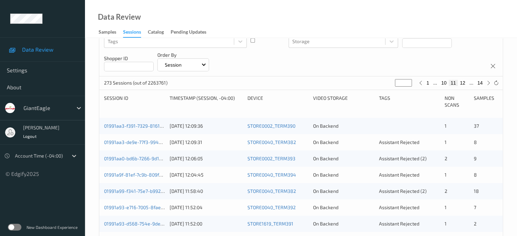
scroll to position [97, 0]
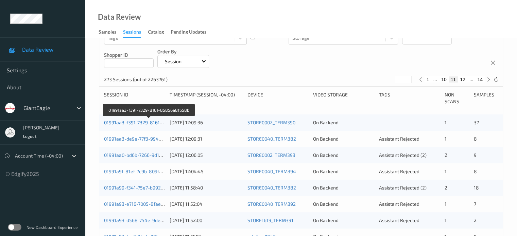
click at [139, 120] on link "01991aa3-f391-7329-8161-85856a8fb58b" at bounding box center [149, 123] width 91 height 6
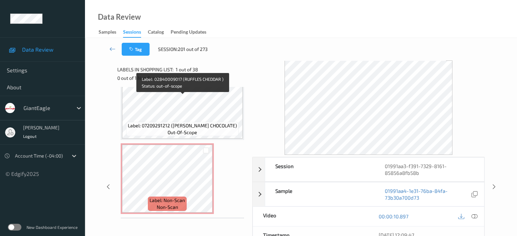
scroll to position [1694, 0]
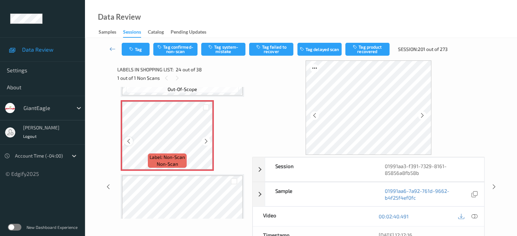
click at [127, 142] on icon at bounding box center [129, 141] width 6 height 6
click at [476, 214] on icon at bounding box center [474, 216] width 6 height 6
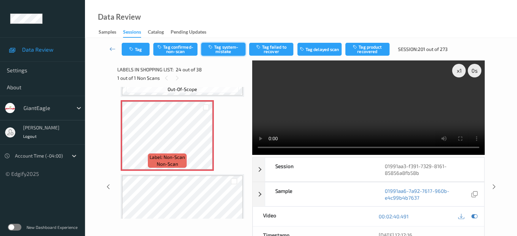
click at [229, 47] on button "Tag system-mistake" at bounding box center [223, 49] width 44 height 13
click at [142, 50] on button "Tag" at bounding box center [136, 49] width 28 height 13
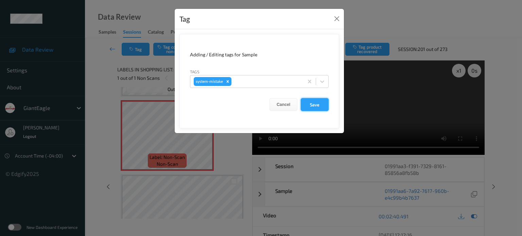
click at [313, 103] on button "Save" at bounding box center [315, 104] width 28 height 13
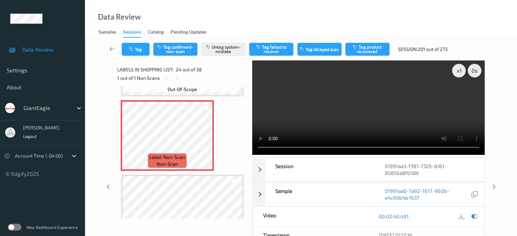
click at [110, 48] on icon at bounding box center [112, 49] width 6 height 7
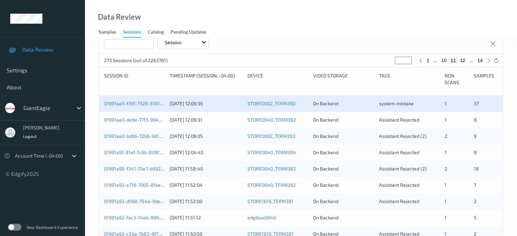
scroll to position [116, 0]
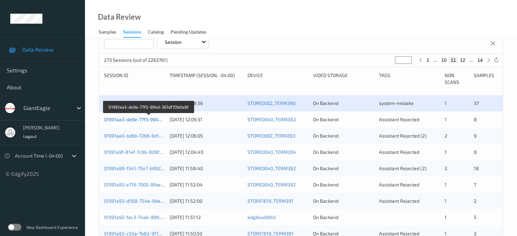
click at [129, 120] on link "01991aa3-de9e-77f3-994d-361df70b0e6f" at bounding box center [148, 120] width 89 height 6
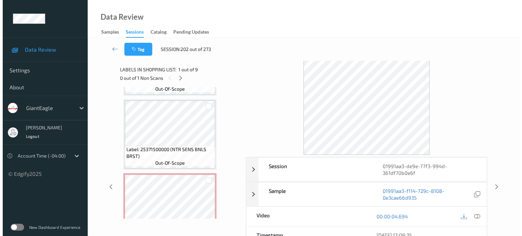
scroll to position [538, 0]
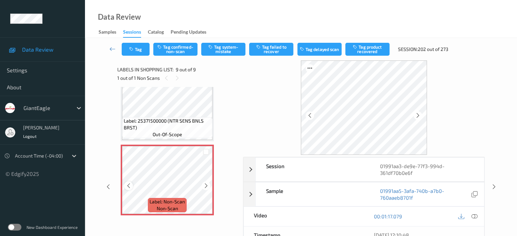
click at [128, 186] on icon at bounding box center [129, 186] width 6 height 6
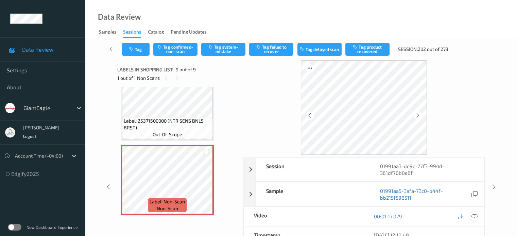
click at [474, 215] on icon at bounding box center [474, 216] width 6 height 6
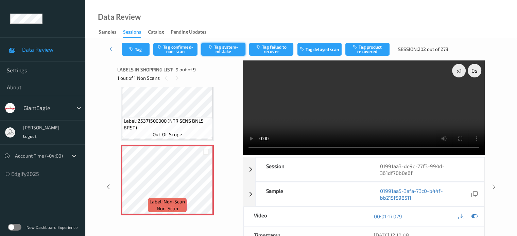
click at [226, 45] on button "Tag system-mistake" at bounding box center [223, 49] width 44 height 13
click at [135, 51] on icon "button" at bounding box center [132, 49] width 6 height 5
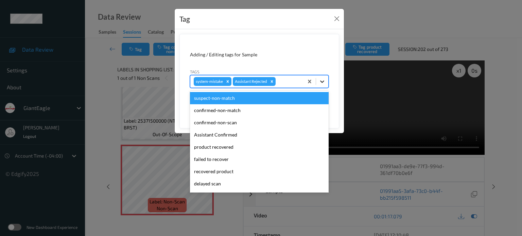
click at [319, 84] on icon at bounding box center [322, 81] width 7 height 7
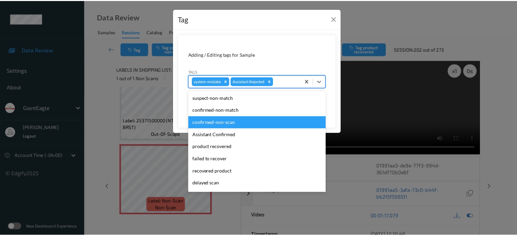
scroll to position [60, 0]
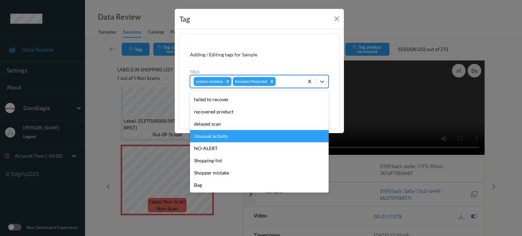
click at [211, 138] on div "Unusual activity" at bounding box center [259, 136] width 139 height 12
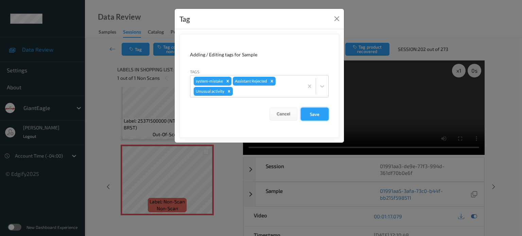
click at [311, 115] on button "Save" at bounding box center [315, 114] width 28 height 13
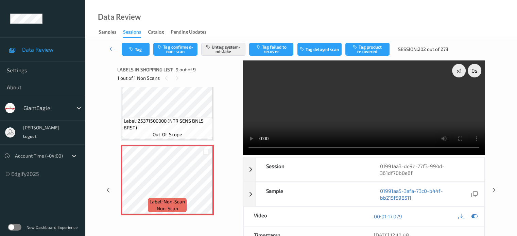
click at [113, 49] on icon at bounding box center [112, 49] width 6 height 7
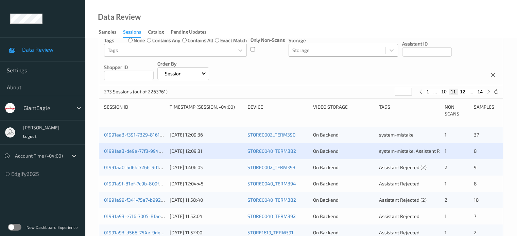
scroll to position [113, 0]
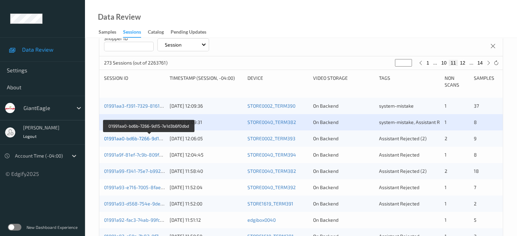
click at [133, 139] on link "01991aa0-bd6b-7266-9d15-7e1d3b6f0dbd" at bounding box center [149, 139] width 90 height 6
